Goal: Transaction & Acquisition: Subscribe to service/newsletter

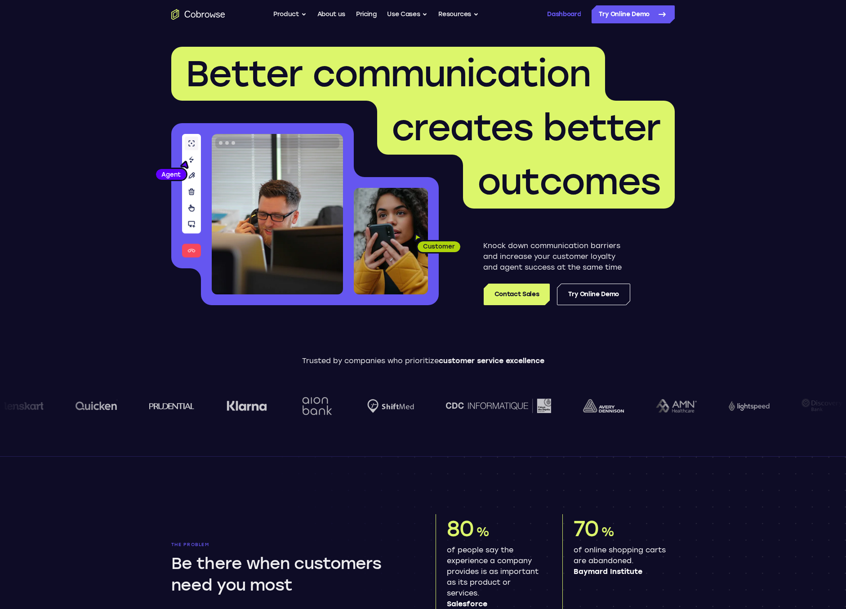
click at [559, 14] on link "Dashboard" at bounding box center [564, 14] width 34 height 18
click at [574, 15] on link "Register" at bounding box center [568, 14] width 26 height 18
click at [520, 293] on link "Contact Sales" at bounding box center [517, 295] width 66 height 22
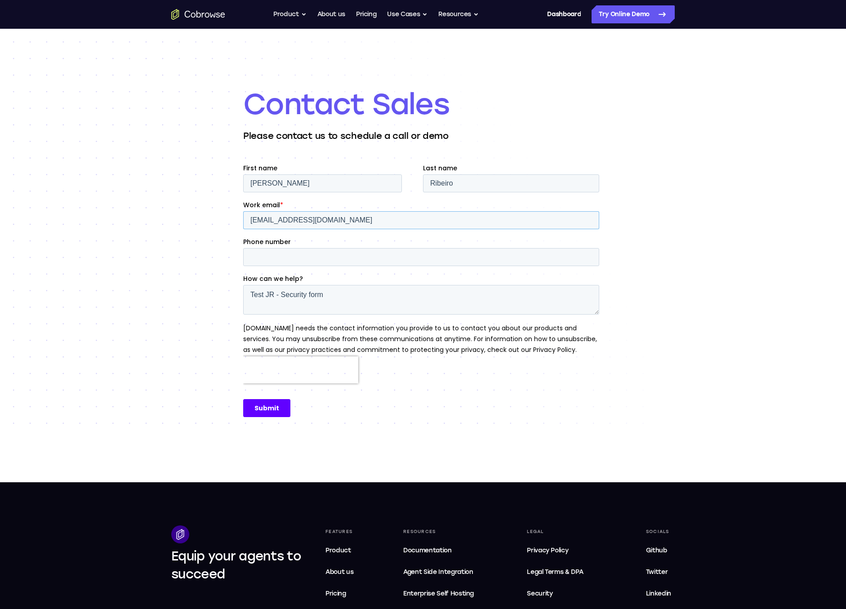
click at [313, 221] on input "[EMAIL_ADDRESS][DOMAIN_NAME]" at bounding box center [421, 220] width 356 height 18
drag, startPoint x: 314, startPoint y: 220, endPoint x: 290, endPoint y: 220, distance: 23.4
click at [290, 220] on input "[EMAIL_ADDRESS][DOMAIN_NAME]" at bounding box center [421, 220] width 356 height 18
paste input "cj0kcqjwukngbh"
type input "[EMAIL_ADDRESS][DOMAIN_NAME]"
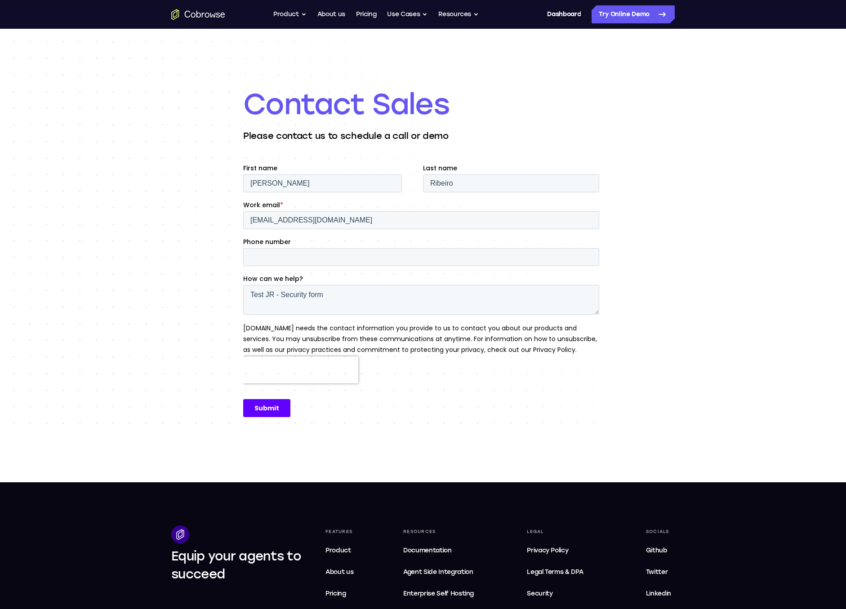
click at [411, 111] on h1 "Contact Sales" at bounding box center [423, 104] width 360 height 36
click at [111, 255] on div "Contact Sales Please contact us to schedule a call or demo" at bounding box center [423, 256] width 846 height 454
